Goal: Task Accomplishment & Management: Manage account settings

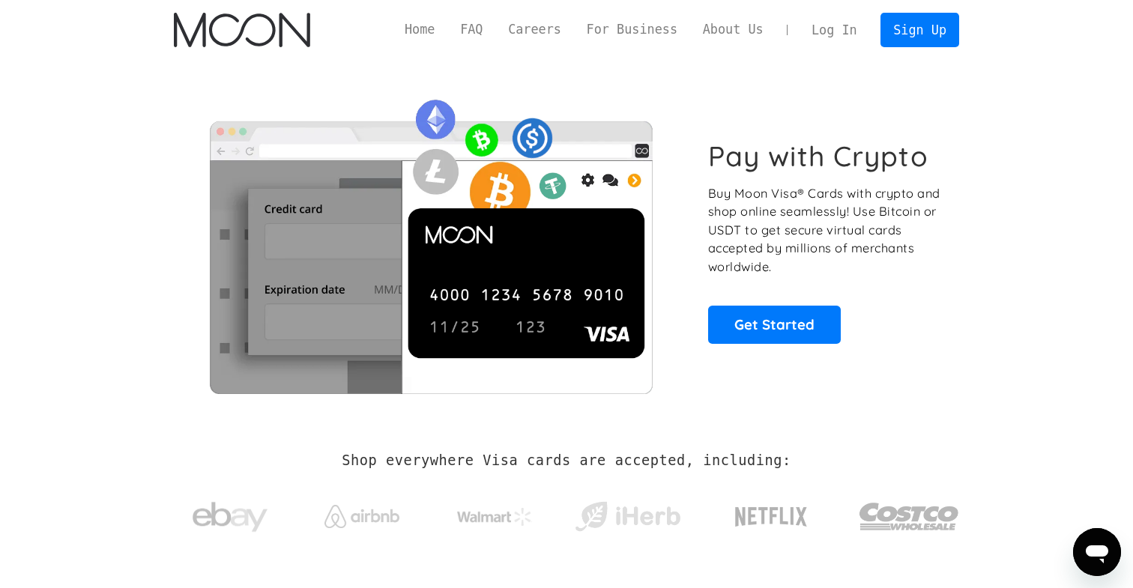
click at [820, 41] on link "Log In" at bounding box center [834, 29] width 70 height 33
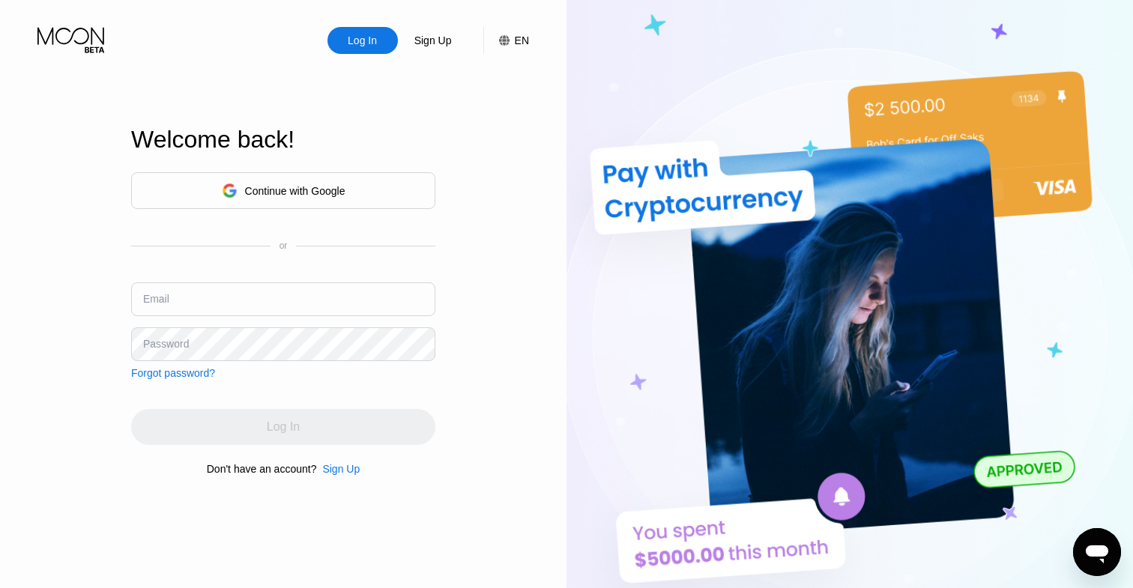
click at [393, 291] on input "text" at bounding box center [283, 299] width 304 height 34
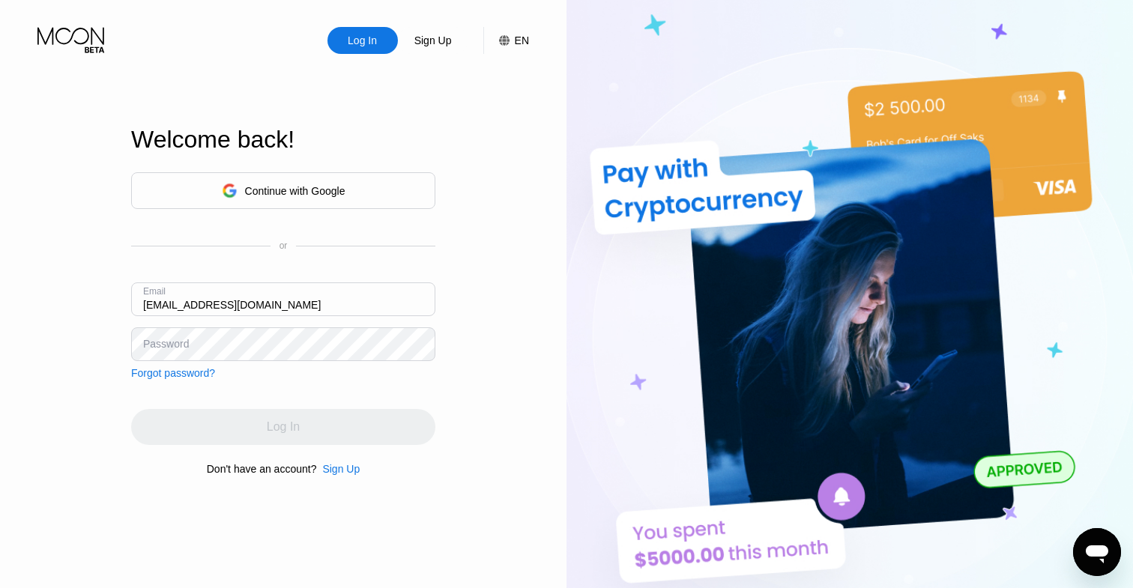
type input "[EMAIL_ADDRESS][DOMAIN_NAME]"
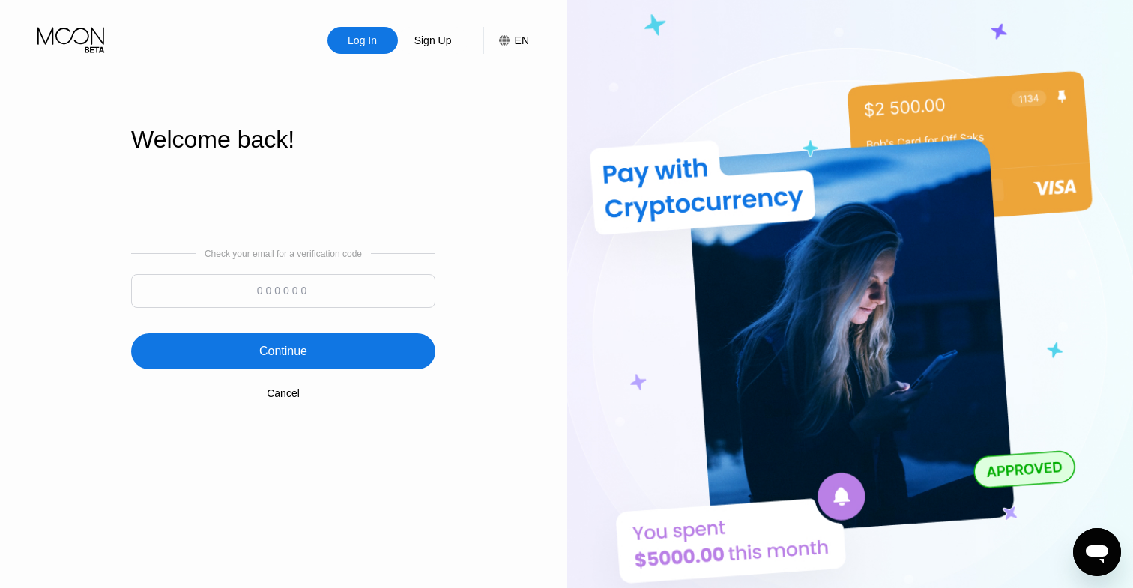
click at [305, 290] on input at bounding box center [283, 291] width 304 height 34
type input "977985"
click at [305, 339] on div "Continue" at bounding box center [283, 351] width 304 height 36
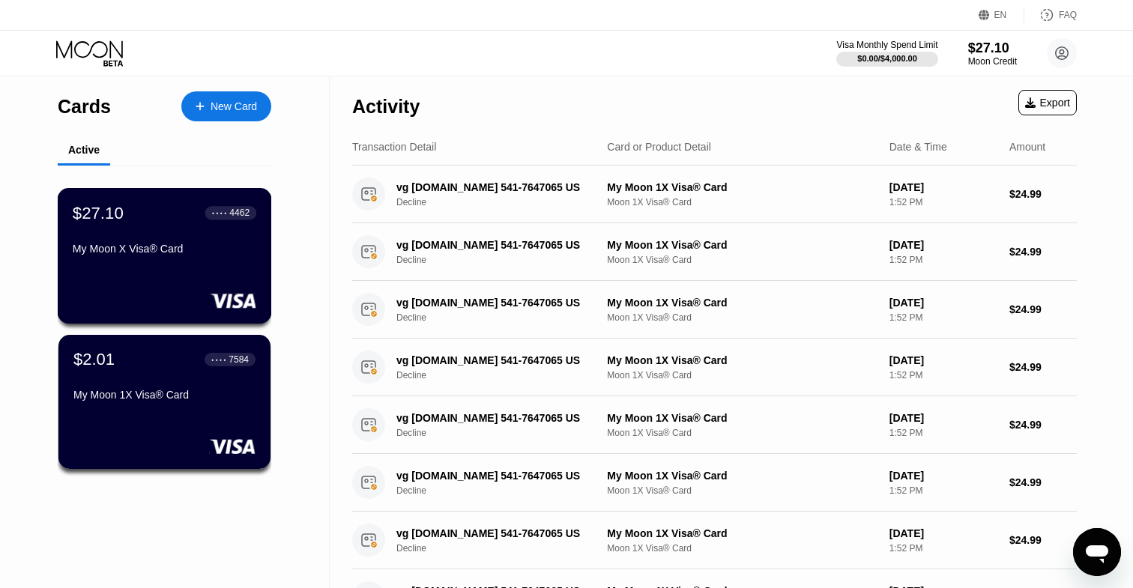
click at [240, 244] on div "My Moon X Visa® Card" at bounding box center [165, 249] width 184 height 12
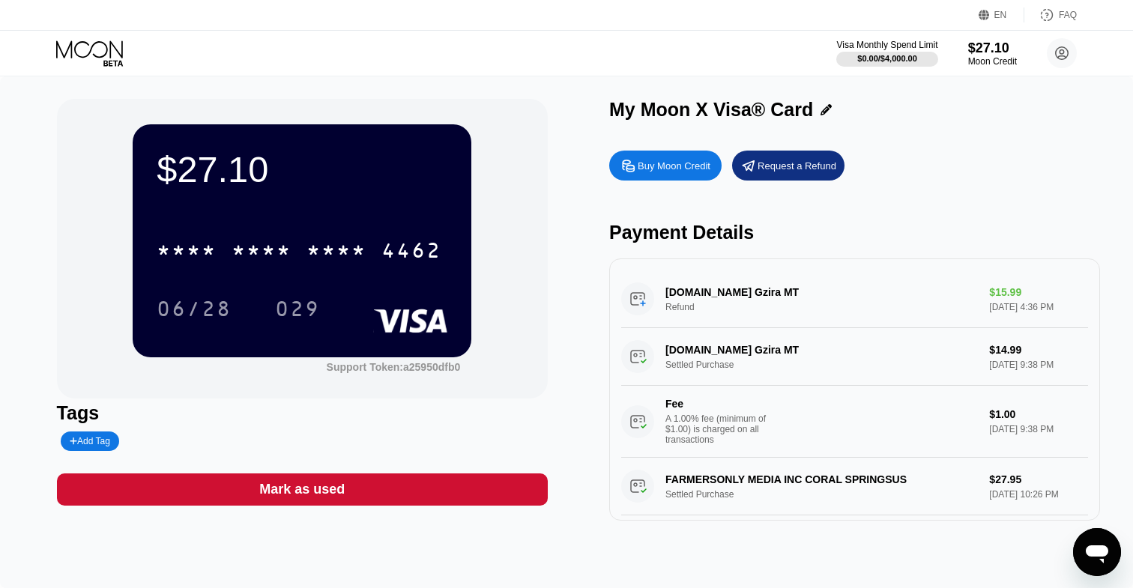
click at [339, 285] on div "* * * * * * * * * * * * 4462 06/28 029" at bounding box center [302, 264] width 291 height 88
click at [336, 267] on div "* * * * * * * * * * * * 4462" at bounding box center [299, 249] width 303 height 37
click at [780, 172] on div "Request a Refund" at bounding box center [796, 166] width 79 height 13
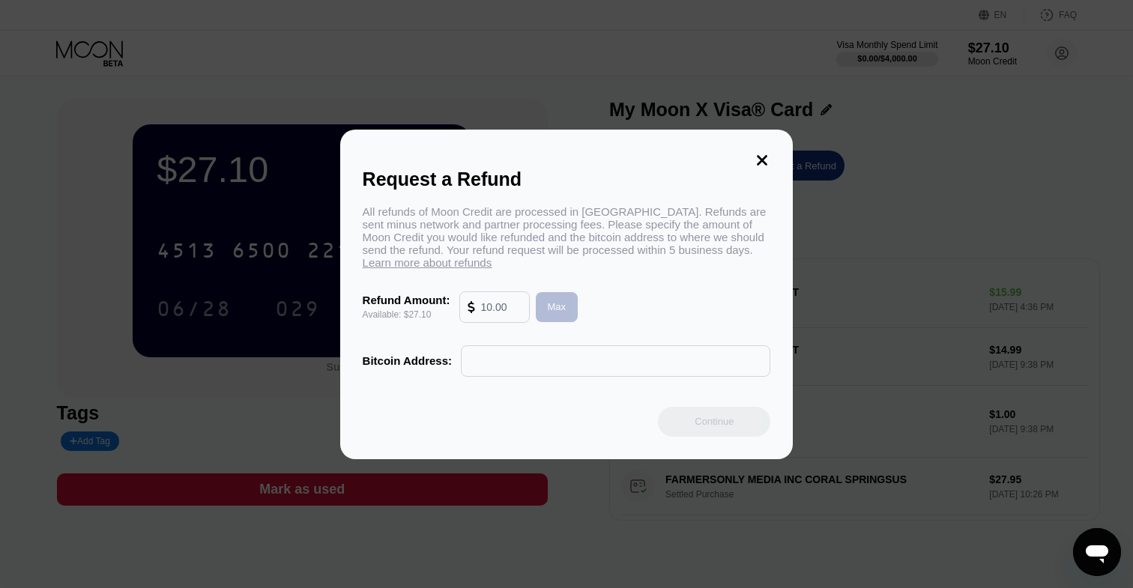
click at [563, 303] on div "Max" at bounding box center [557, 306] width 19 height 13
type input "27.10"
click at [765, 156] on icon at bounding box center [762, 160] width 10 height 10
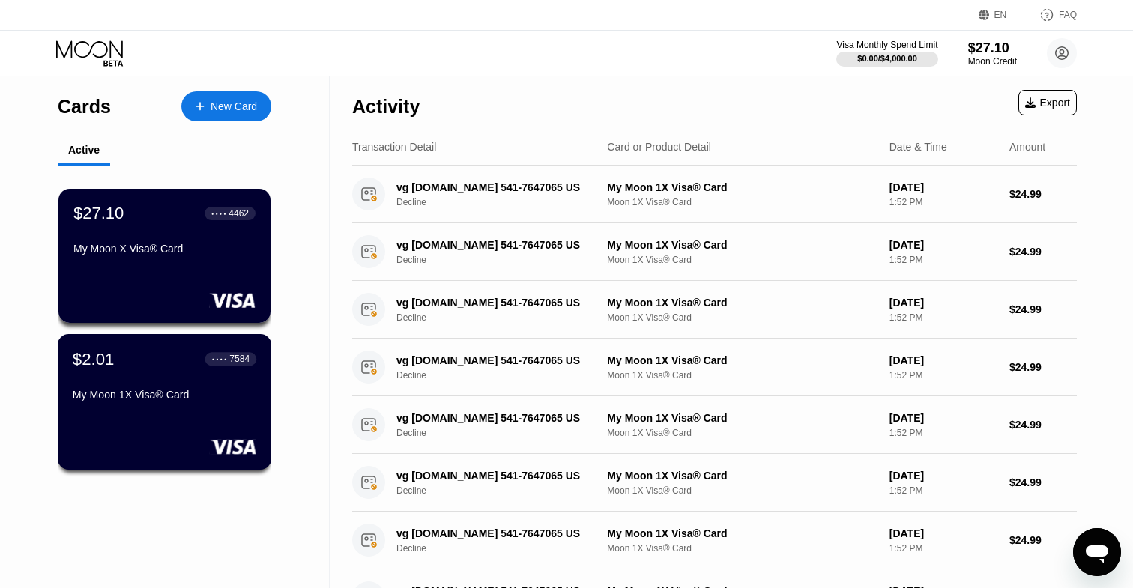
click at [208, 387] on div "$2.01 ● ● ● ● 7584 My Moon 1X Visa® Card" at bounding box center [165, 378] width 184 height 58
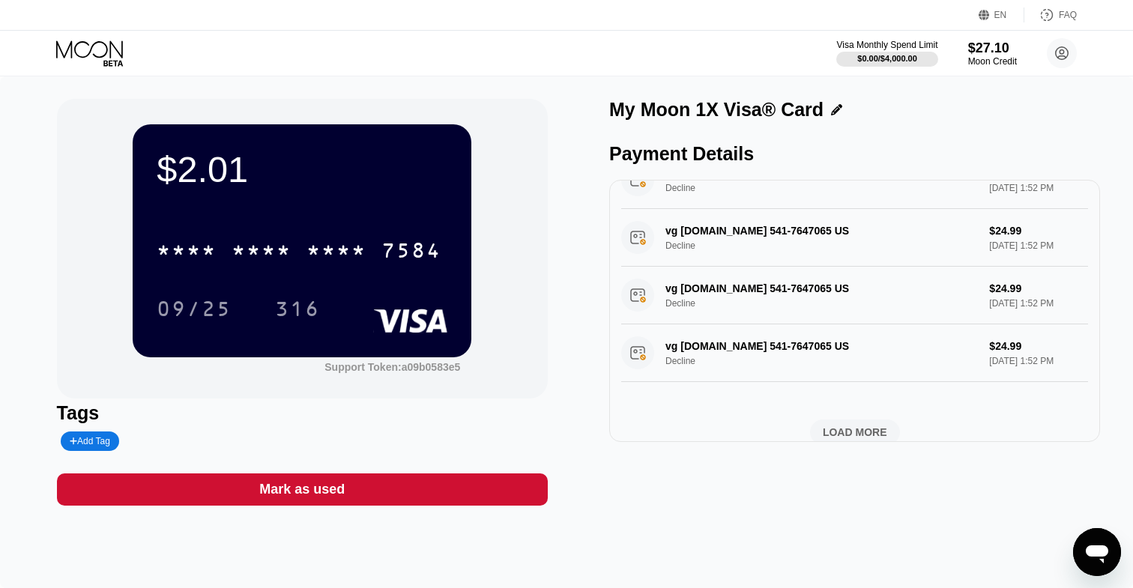
scroll to position [536, 0]
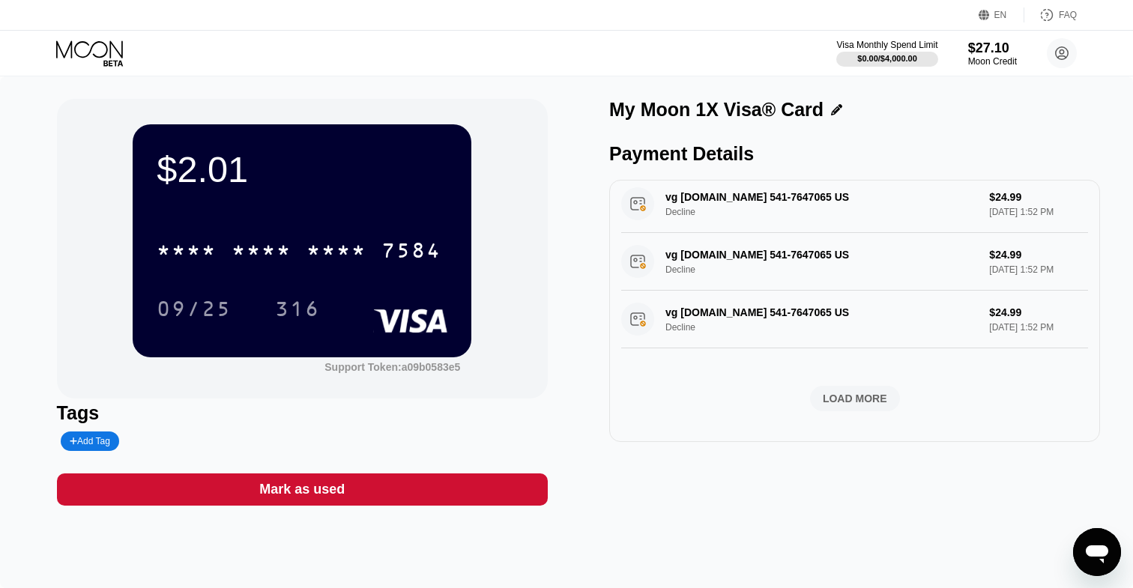
click at [855, 404] on div "LOAD MORE" at bounding box center [855, 398] width 64 height 13
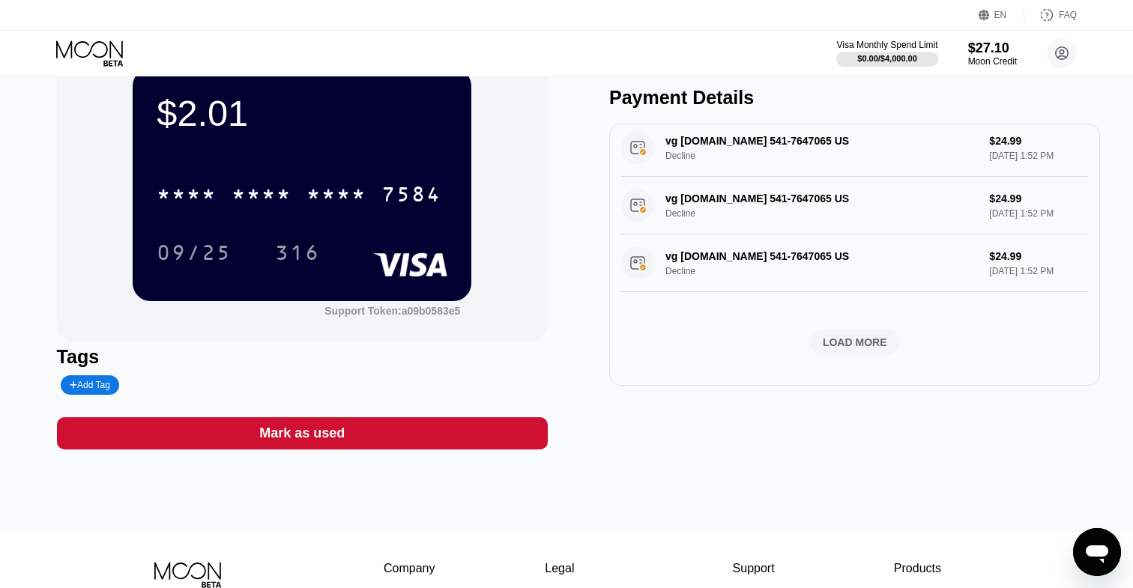
scroll to position [61, 0]
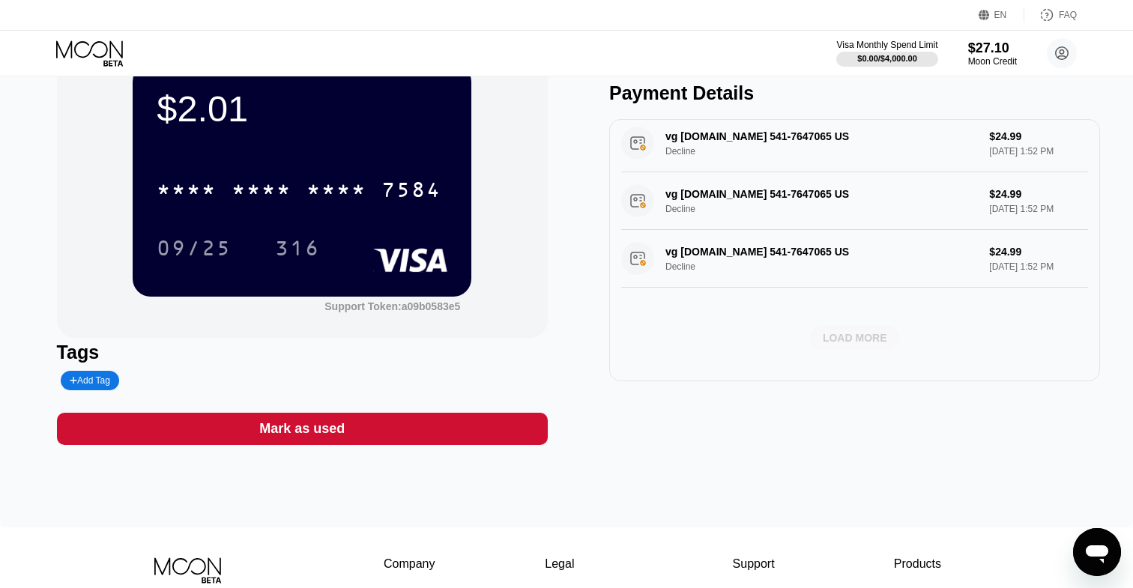
click at [858, 336] on div "LOAD MORE" at bounding box center [855, 337] width 64 height 13
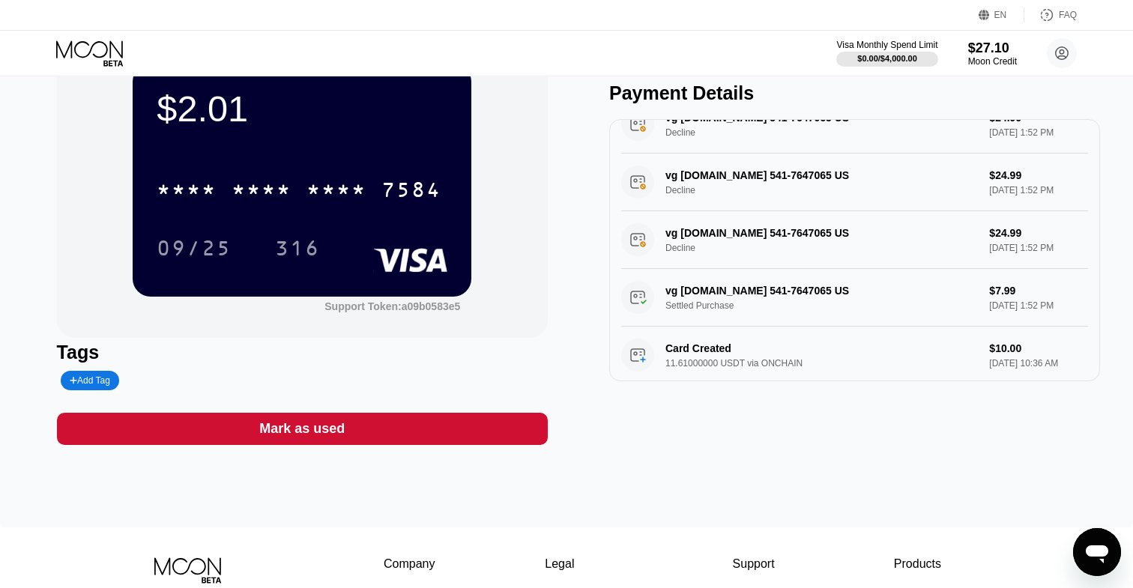
scroll to position [1377, 0]
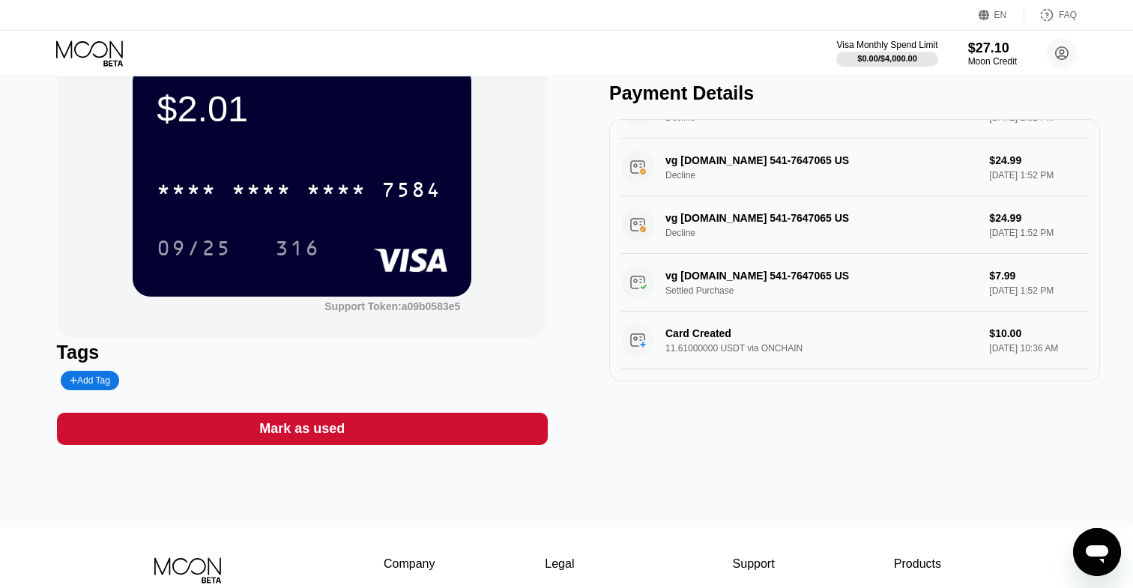
click at [829, 282] on div "vg datingfoundry.com 541-7647065 US Settled Purchase $7.99 Jul 20, 2025 1:52 PM" at bounding box center [854, 283] width 467 height 58
click at [784, 270] on div "vg datingfoundry.com 541-7647065 US Settled Purchase $7.99 Jul 20, 2025 1:52 PM" at bounding box center [854, 283] width 467 height 58
click at [971, 288] on div "vg datingfoundry.com 541-7647065 US Settled Purchase $7.99 Jul 20, 2025 1:52 PM" at bounding box center [854, 283] width 467 height 58
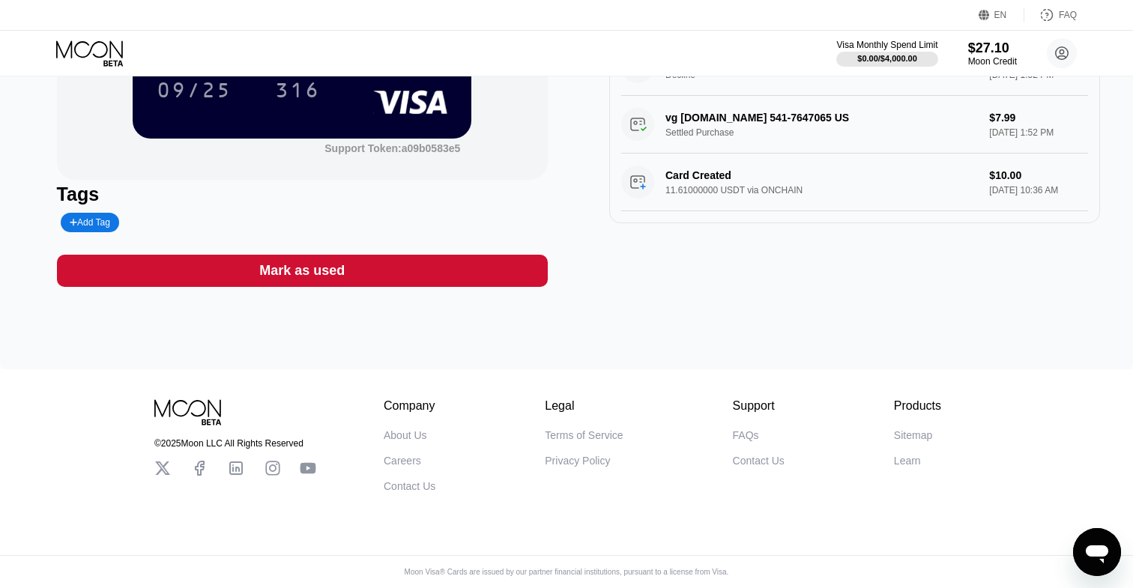
scroll to position [0, 0]
